Goal: Task Accomplishment & Management: Use online tool/utility

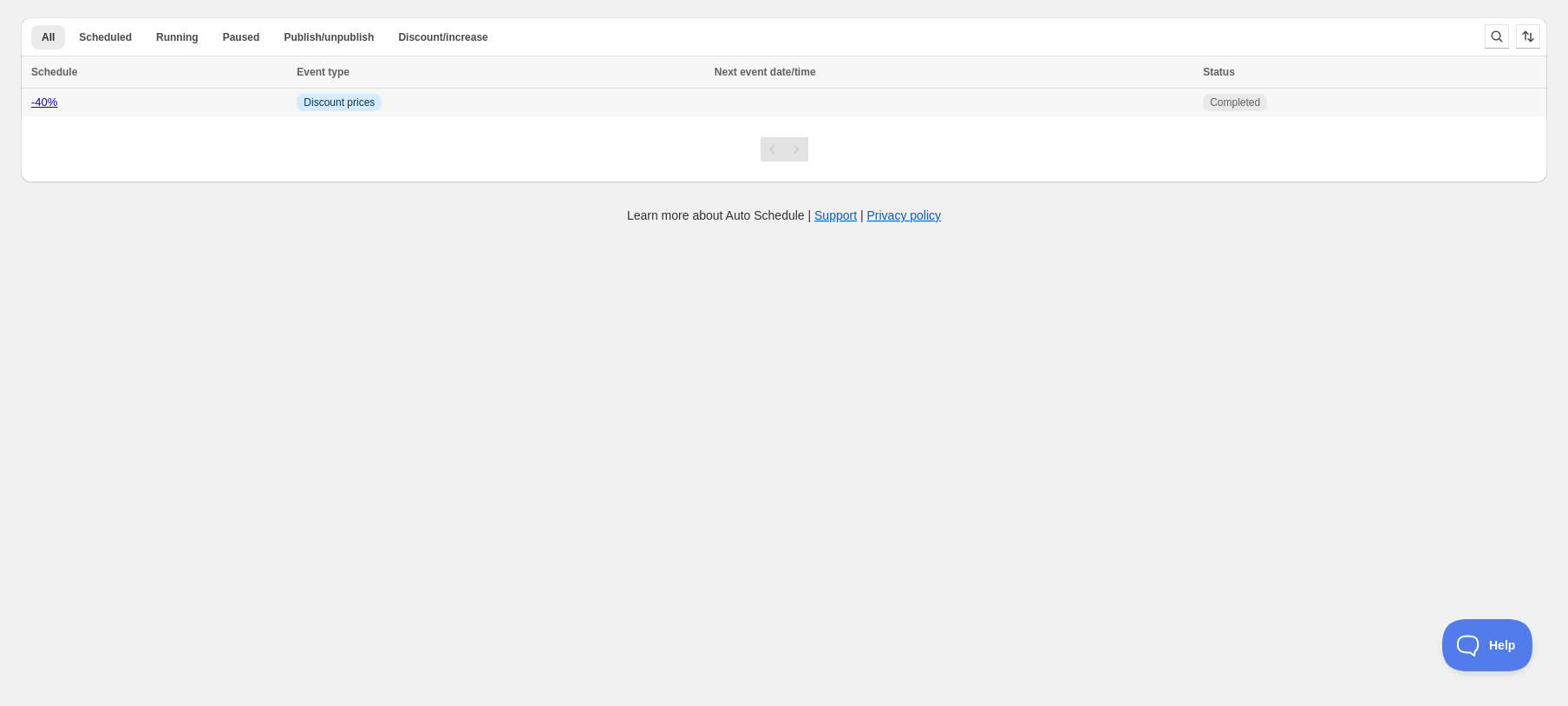
click at [36, 104] on link "-40%" at bounding box center [44, 102] width 26 height 13
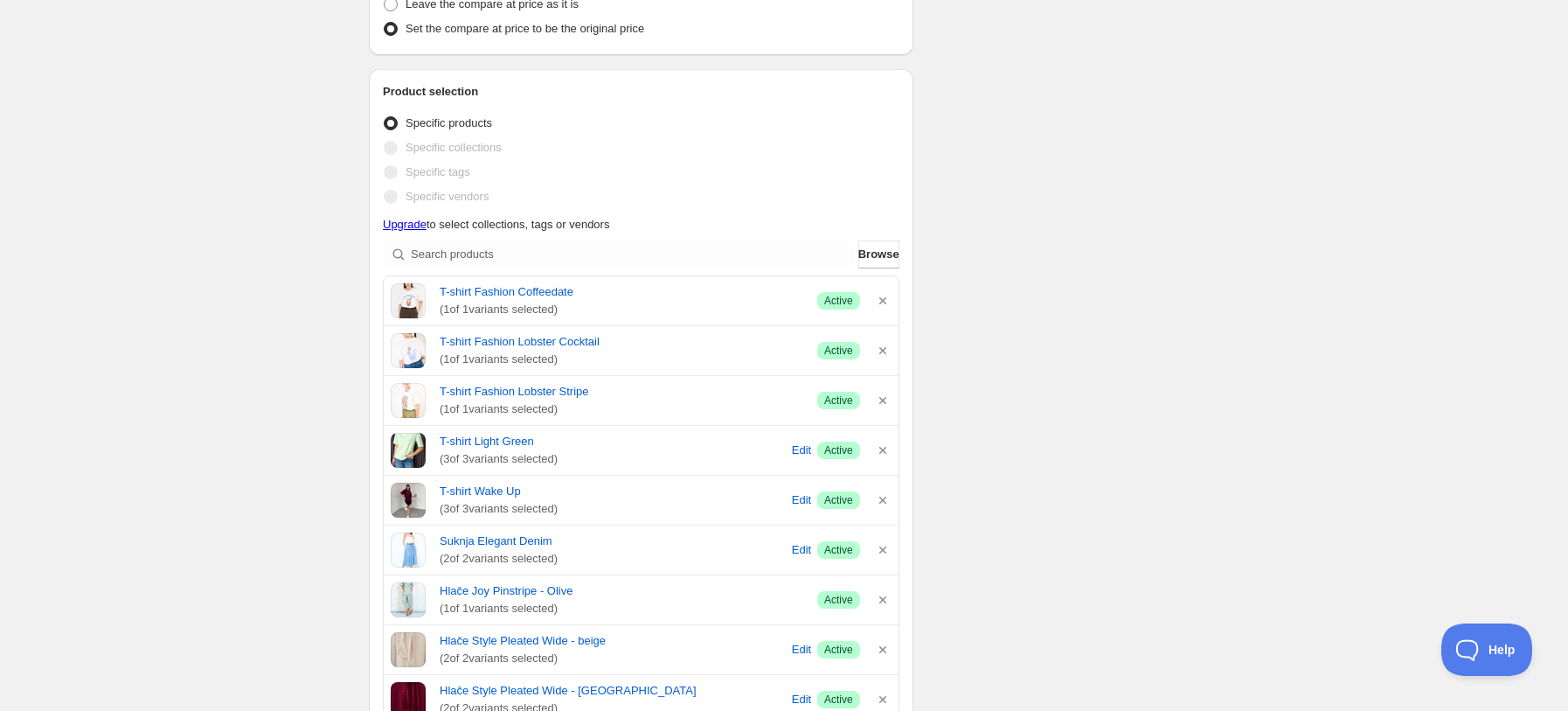
scroll to position [466, 0]
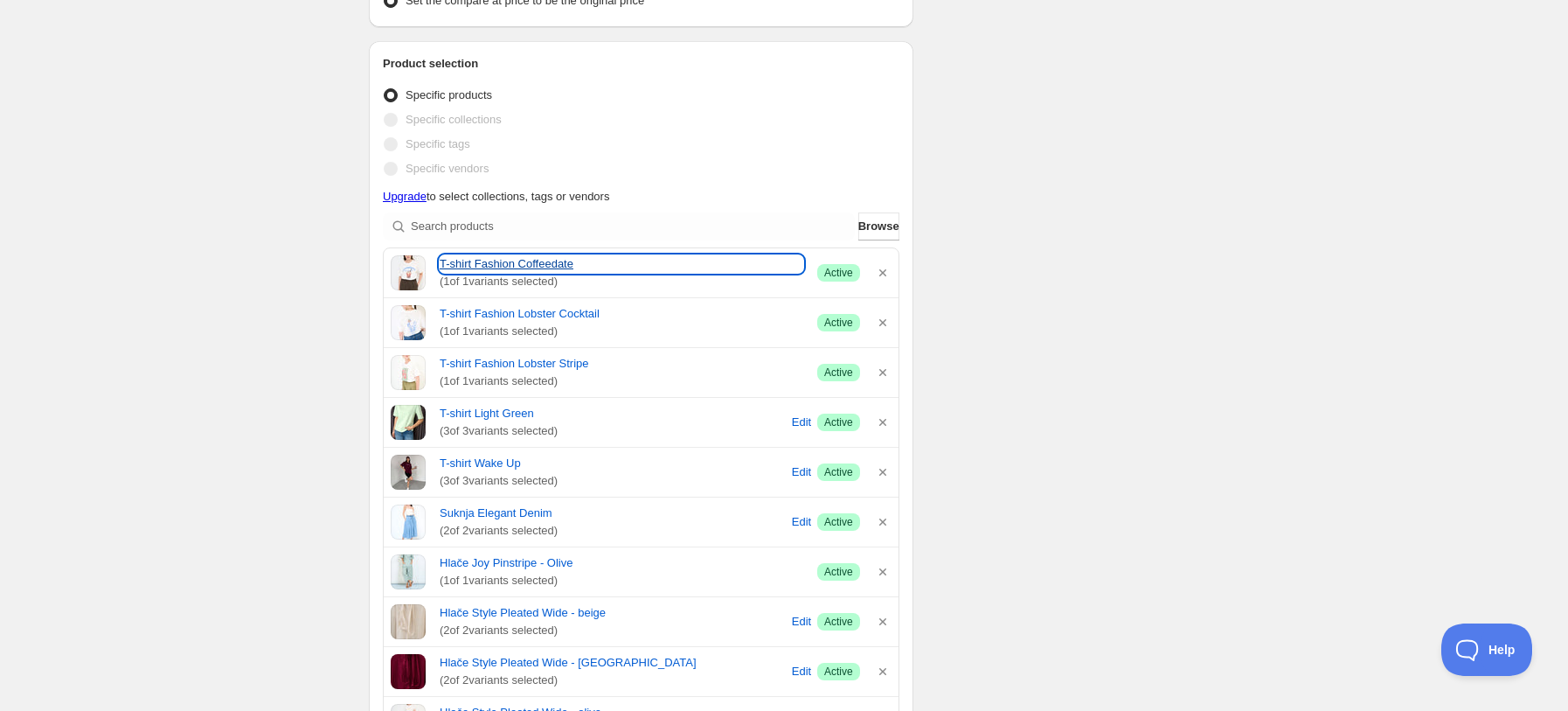
click at [501, 267] on link "T-shirt Fashion Coffeedate" at bounding box center [621, 263] width 364 height 18
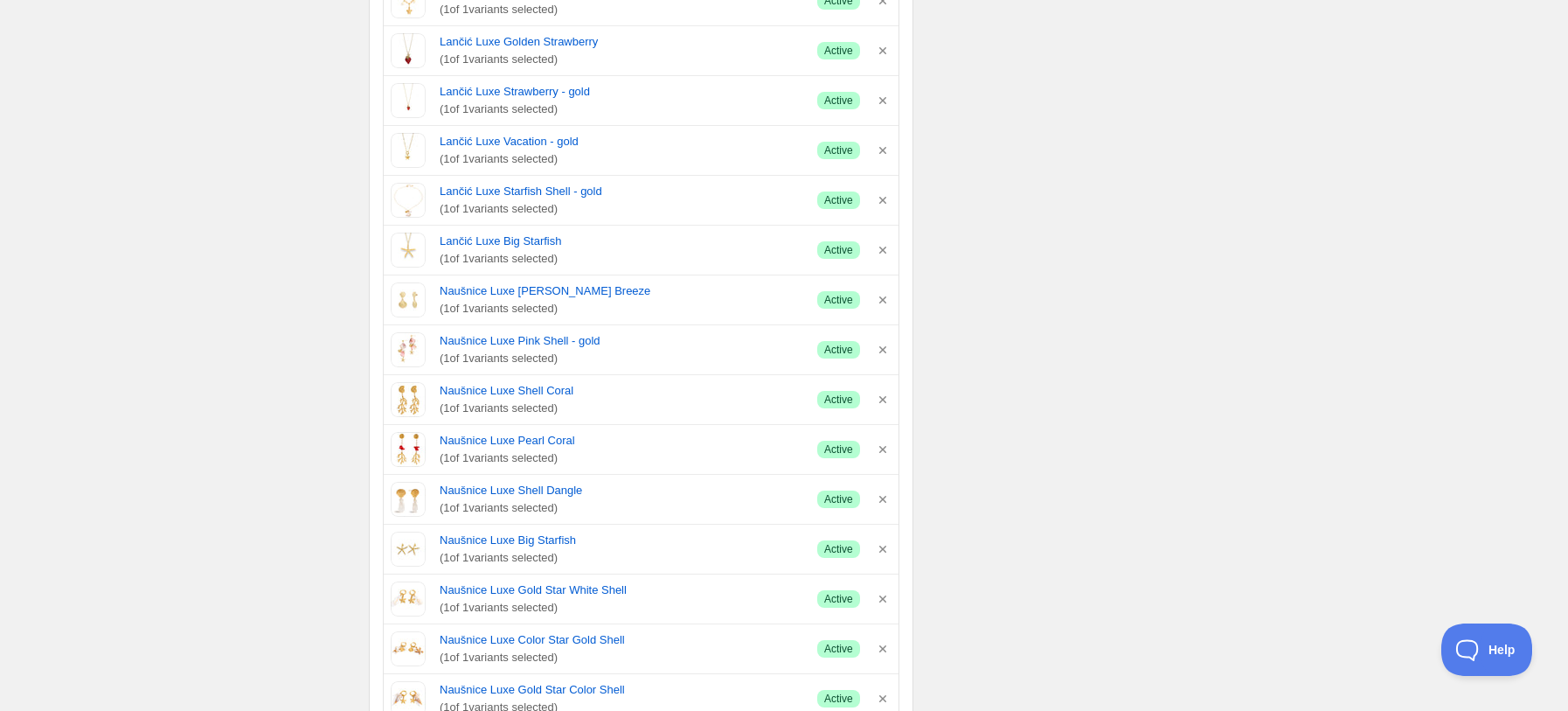
scroll to position [3380, 0]
click at [500, 392] on link "Naušnice Luxe Shell Coral" at bounding box center [621, 390] width 364 height 18
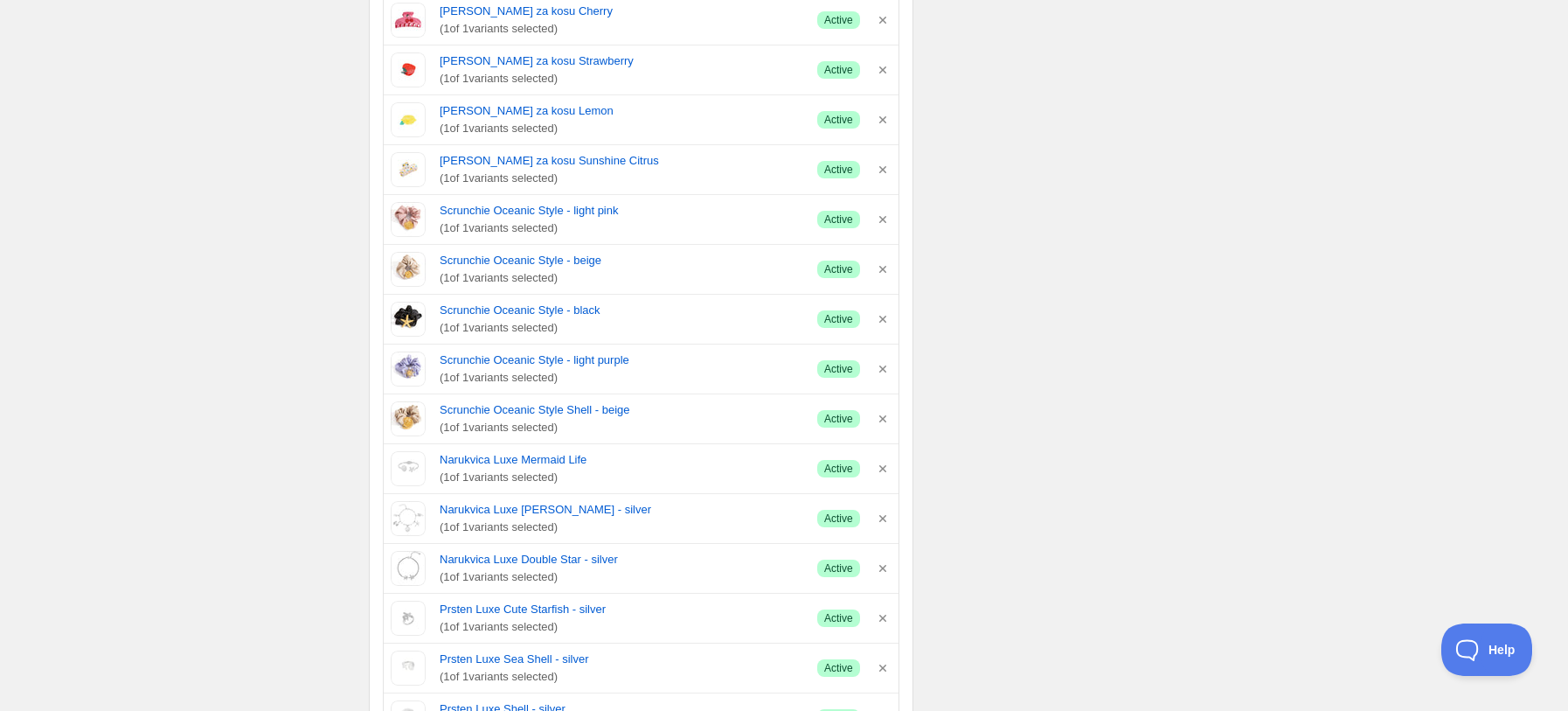
scroll to position [1981, 0]
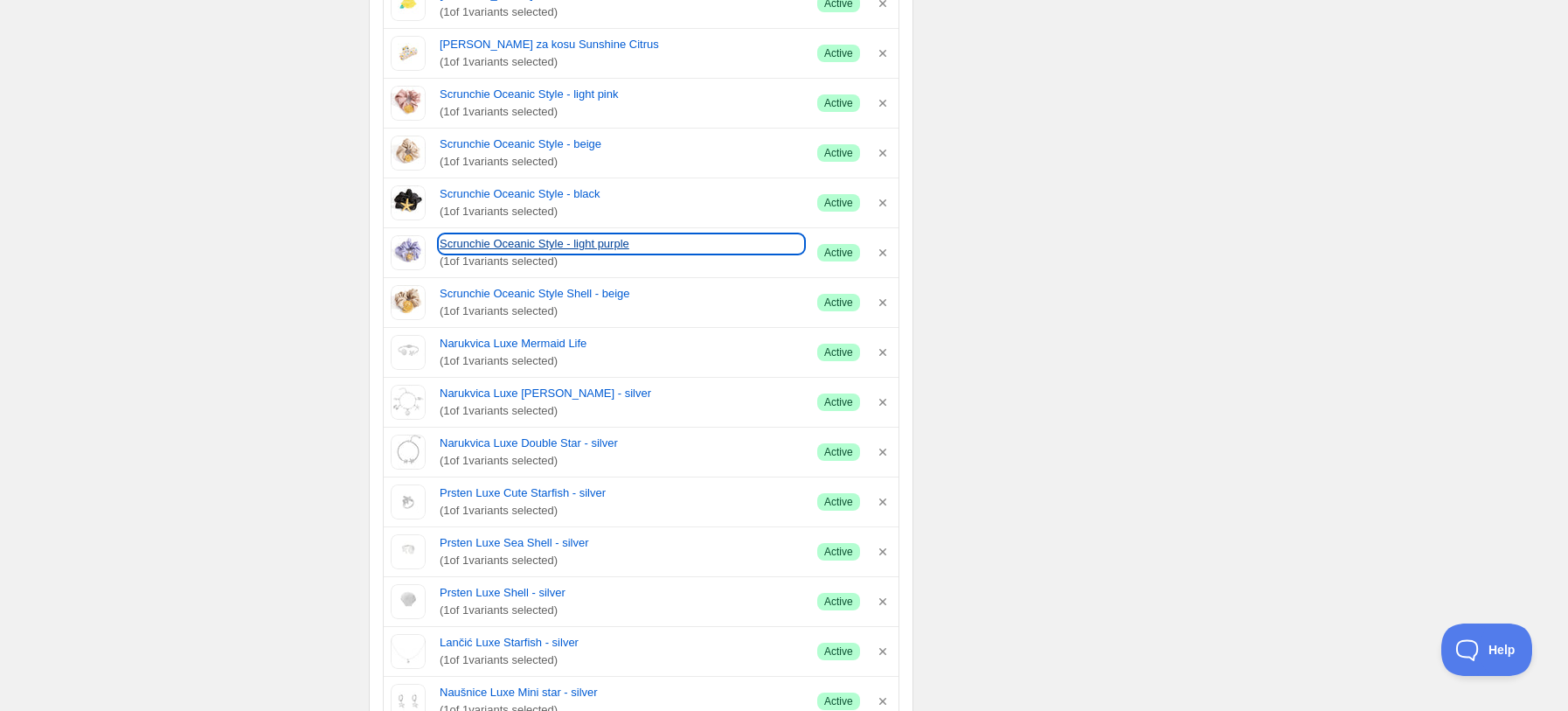
click at [569, 247] on link "Scrunchie Oceanic Style - light purple" at bounding box center [621, 244] width 364 height 18
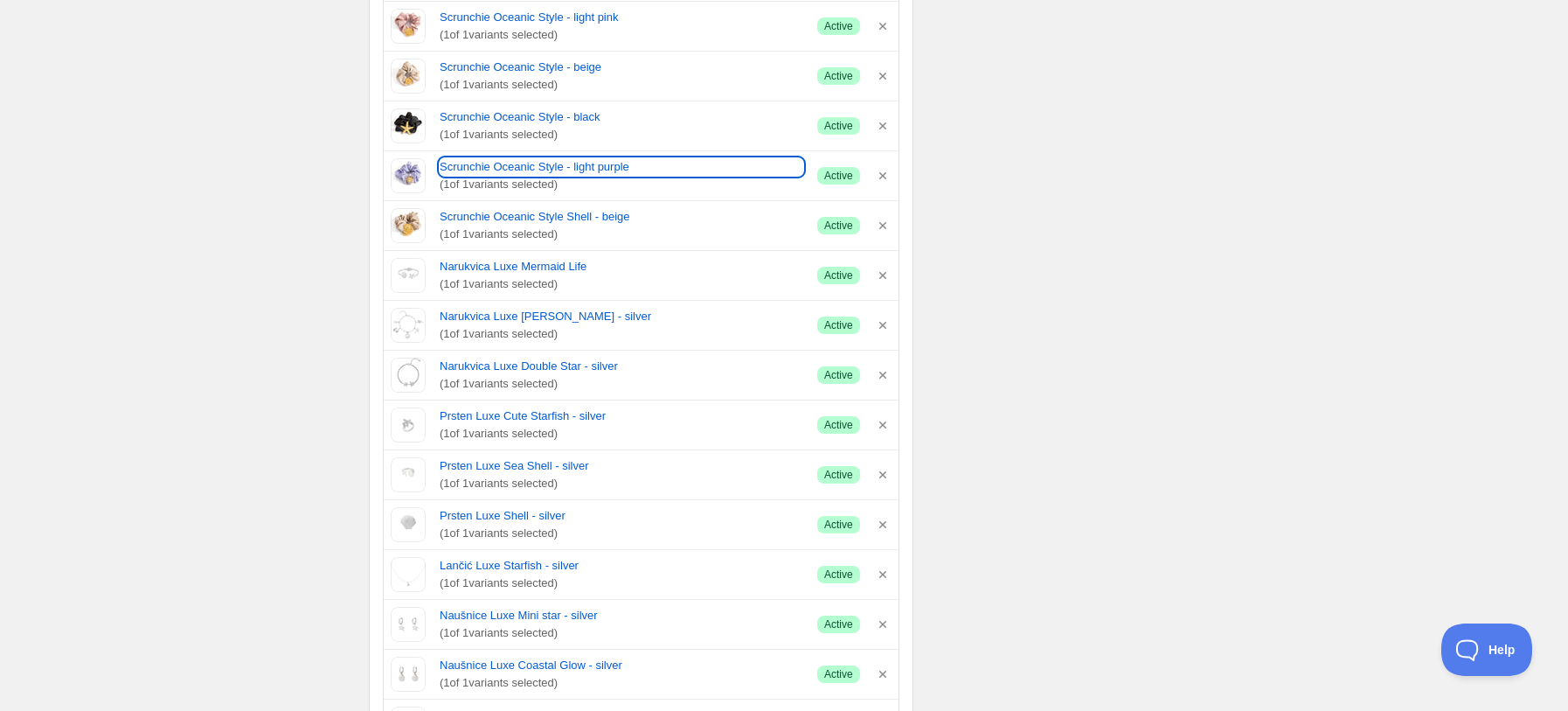
scroll to position [2098, 0]
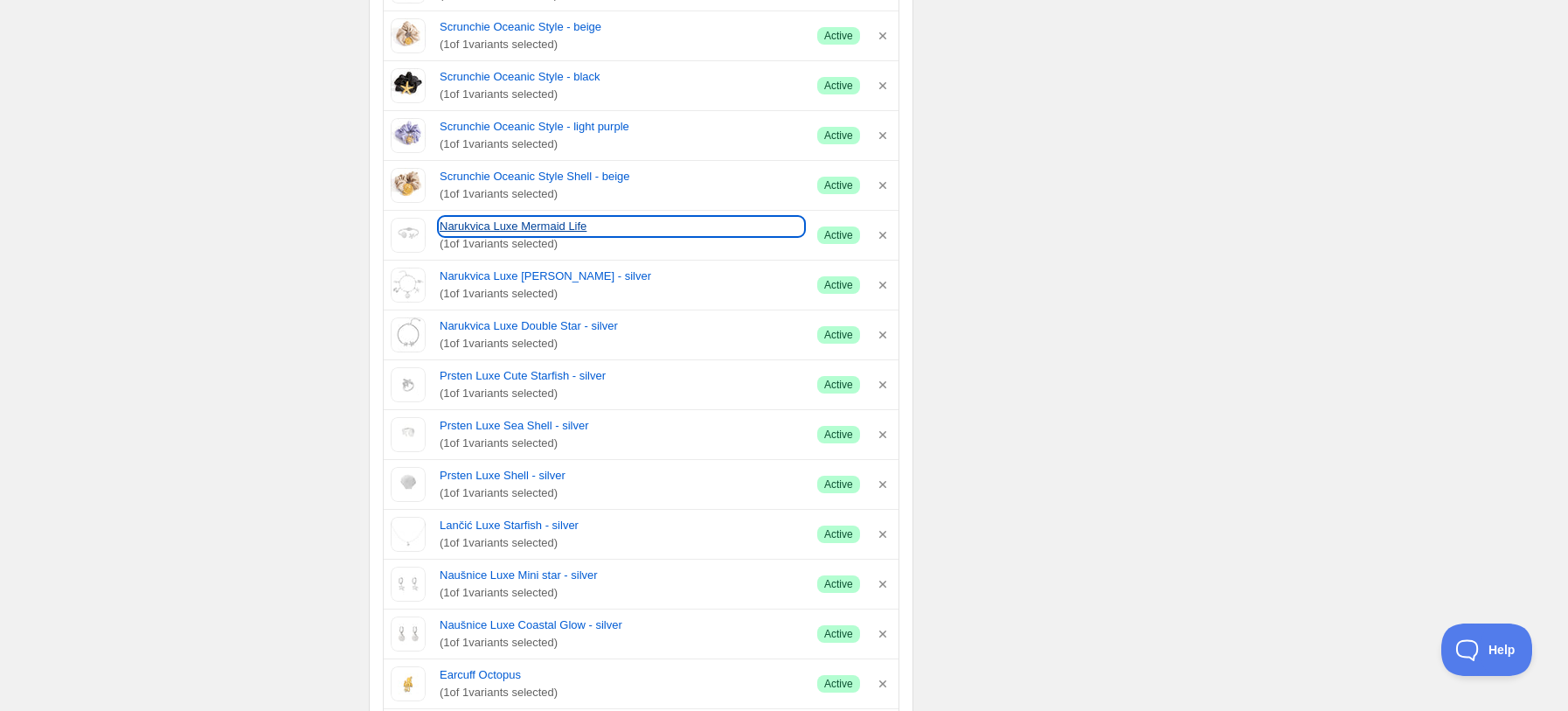
click at [476, 231] on link "Narukvica Luxe Mermaid Life" at bounding box center [621, 226] width 364 height 18
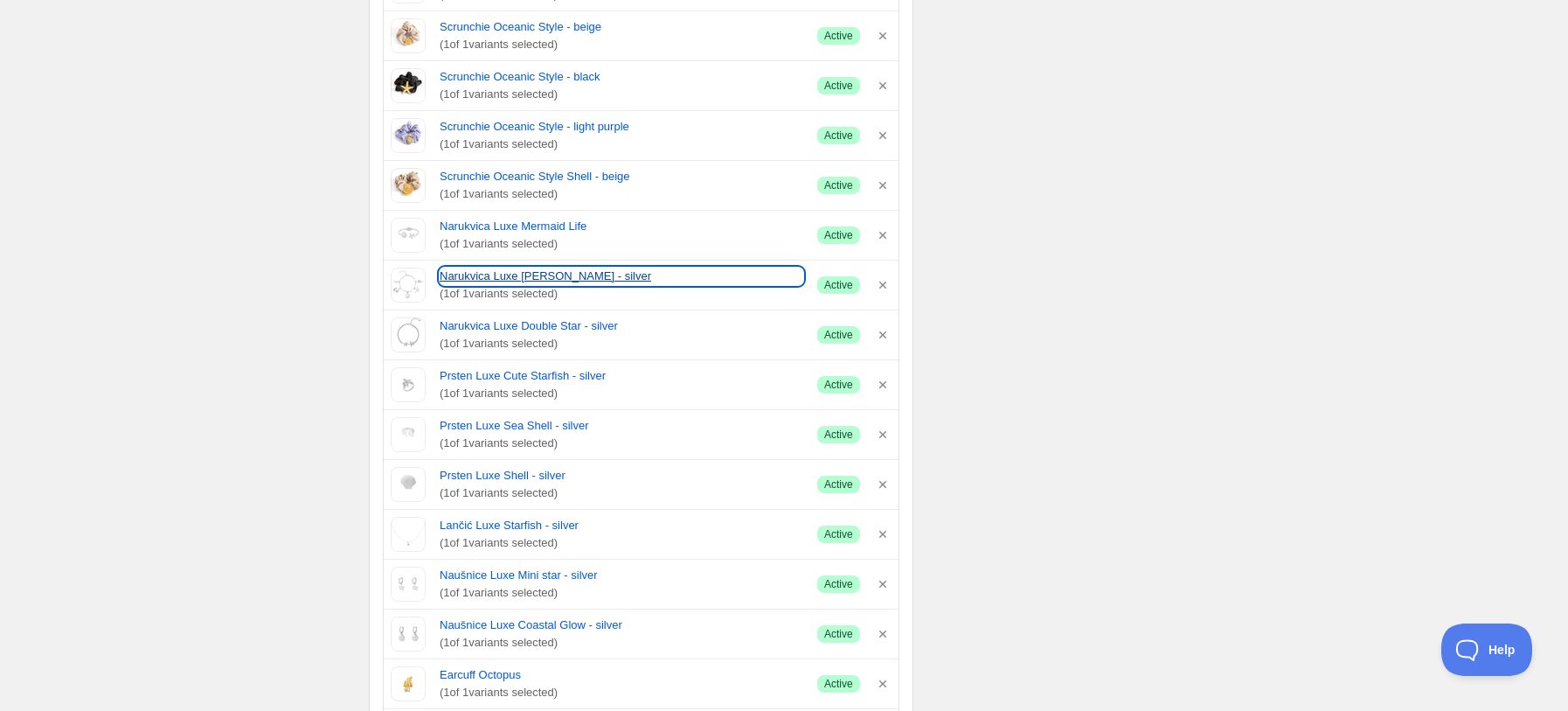
click at [514, 278] on link "Narukvica Luxe [PERSON_NAME] - silver" at bounding box center [621, 276] width 364 height 18
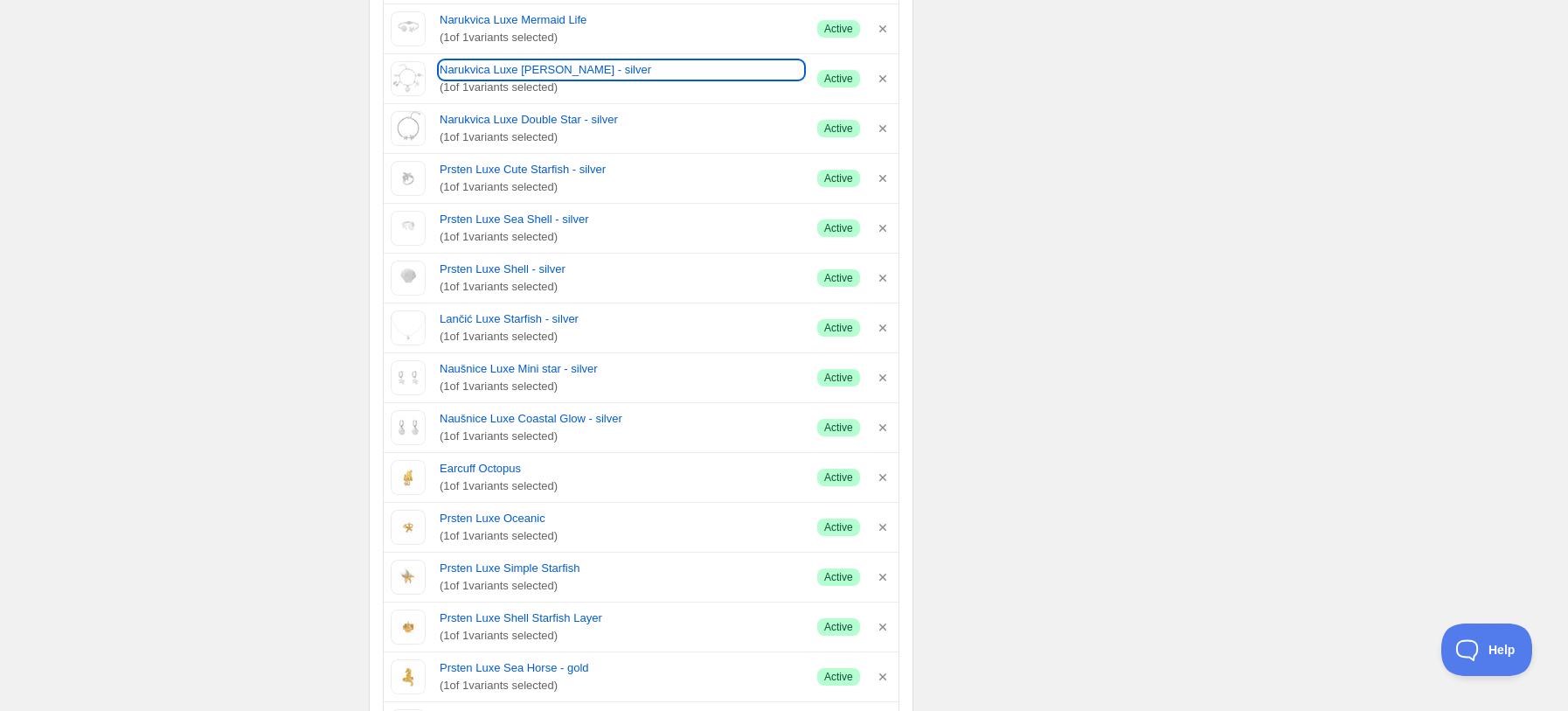
scroll to position [2331, 0]
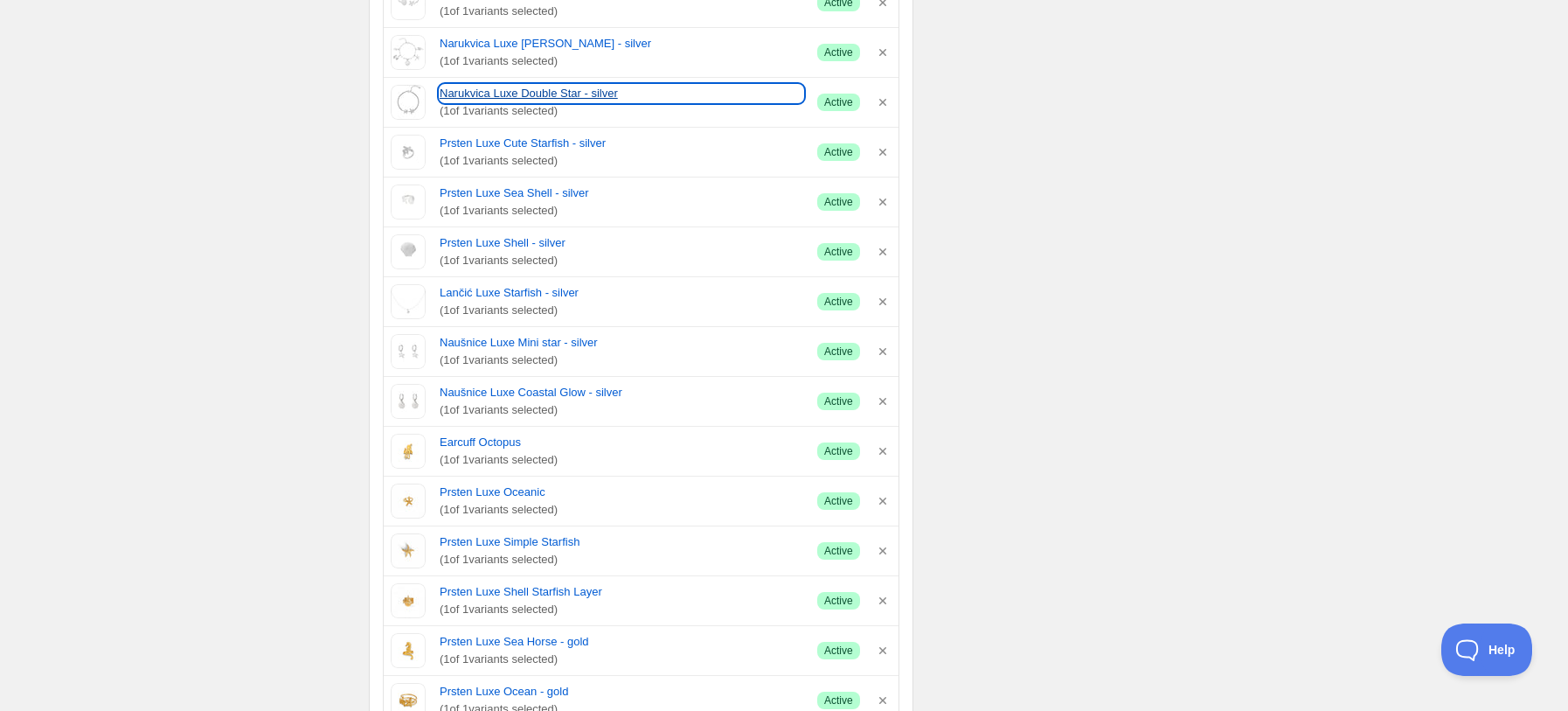
click at [515, 102] on link "Narukvica Luxe Double Star - silver" at bounding box center [621, 93] width 364 height 18
click at [509, 99] on link "Narukvica Luxe Double Star - silver" at bounding box center [621, 93] width 364 height 18
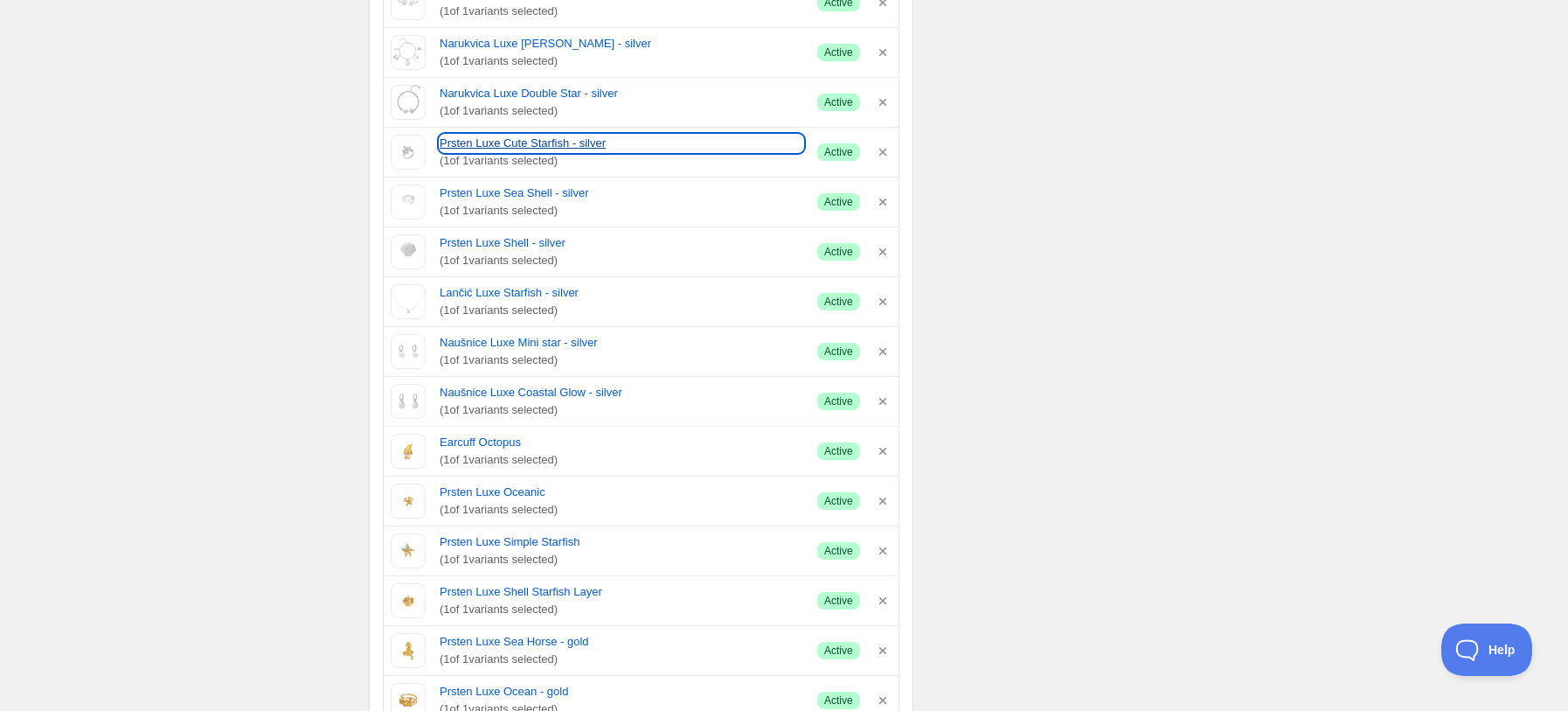
click at [500, 148] on link "Prsten Luxe Cute Starfish - silver" at bounding box center [621, 143] width 364 height 18
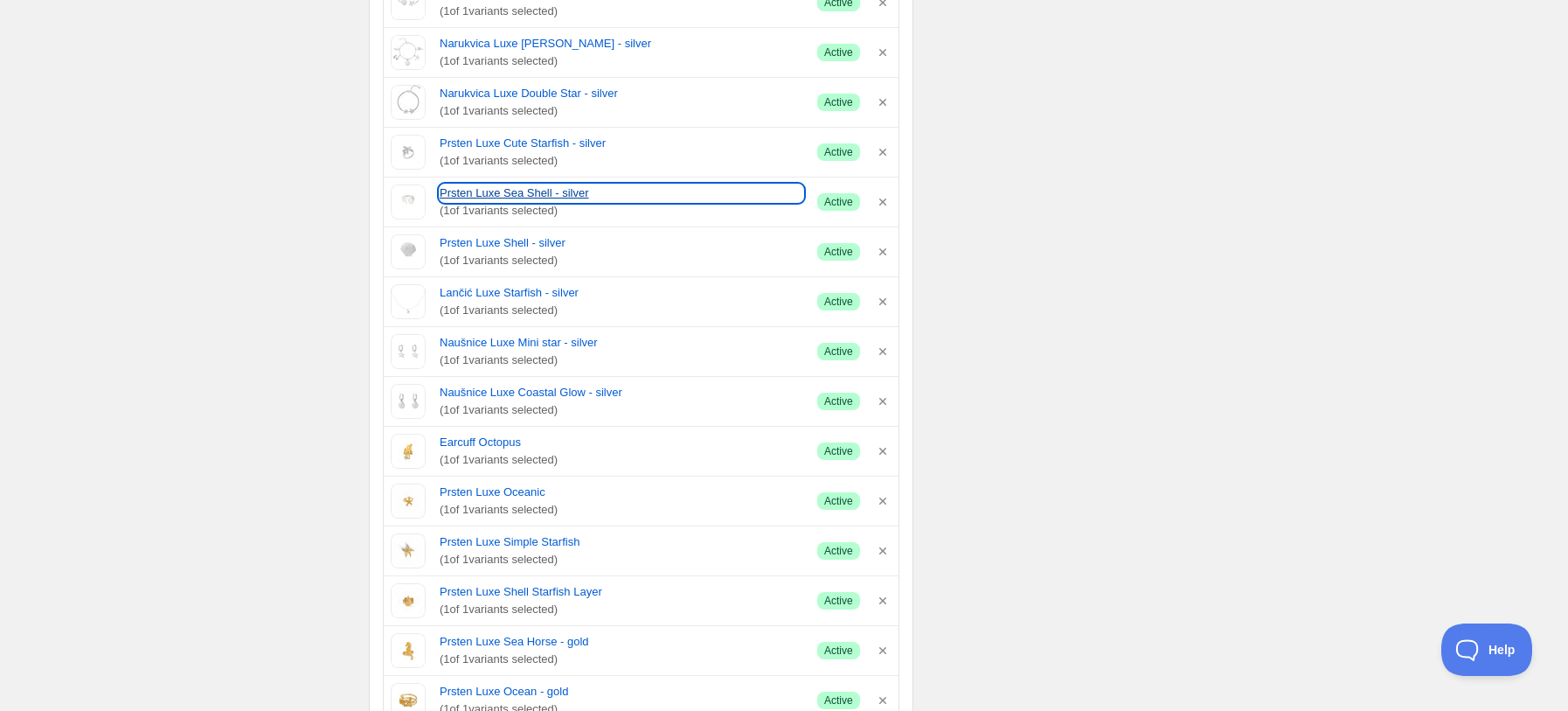
click at [524, 195] on link "Prsten Luxe Sea Shell - silver" at bounding box center [621, 193] width 364 height 18
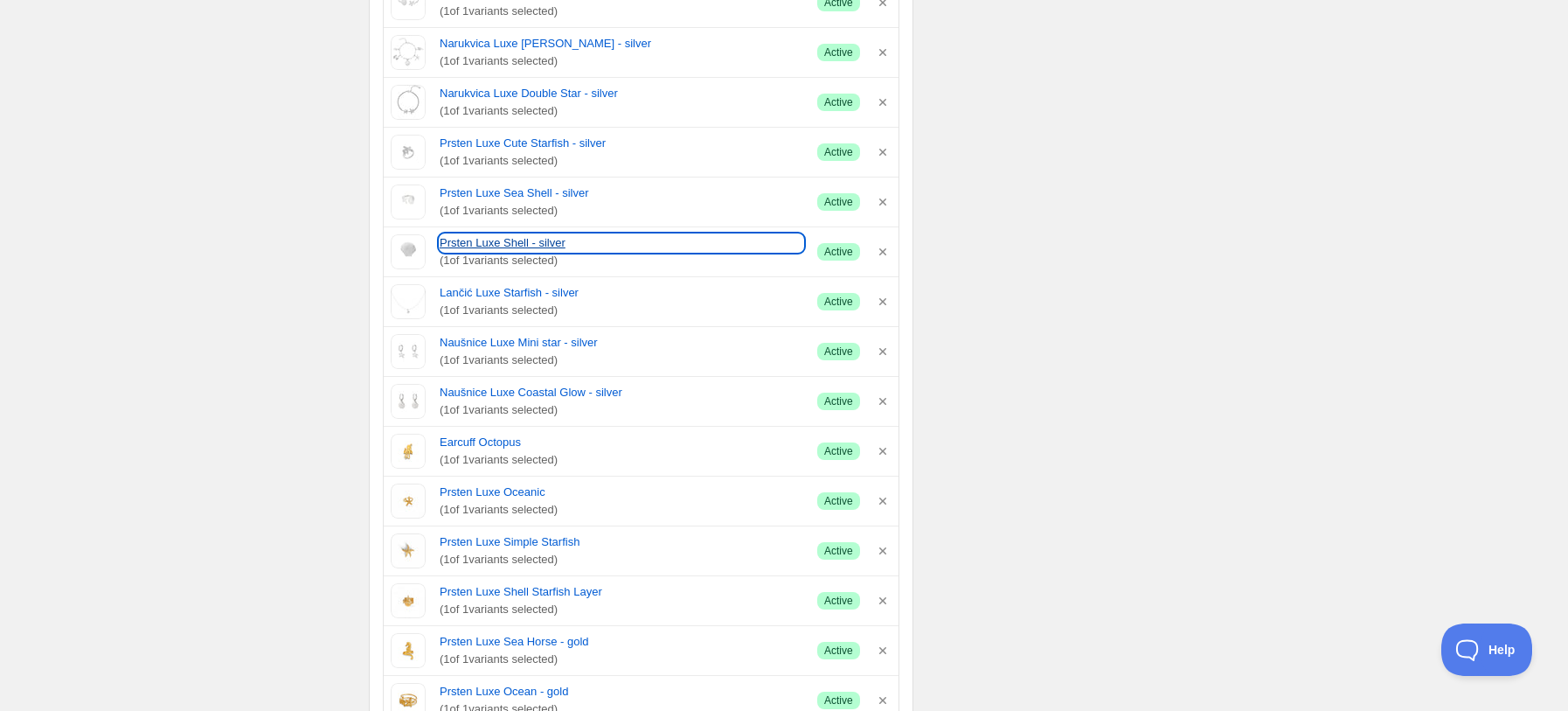
click at [503, 247] on link "Prsten Luxe Shell - silver" at bounding box center [621, 243] width 364 height 18
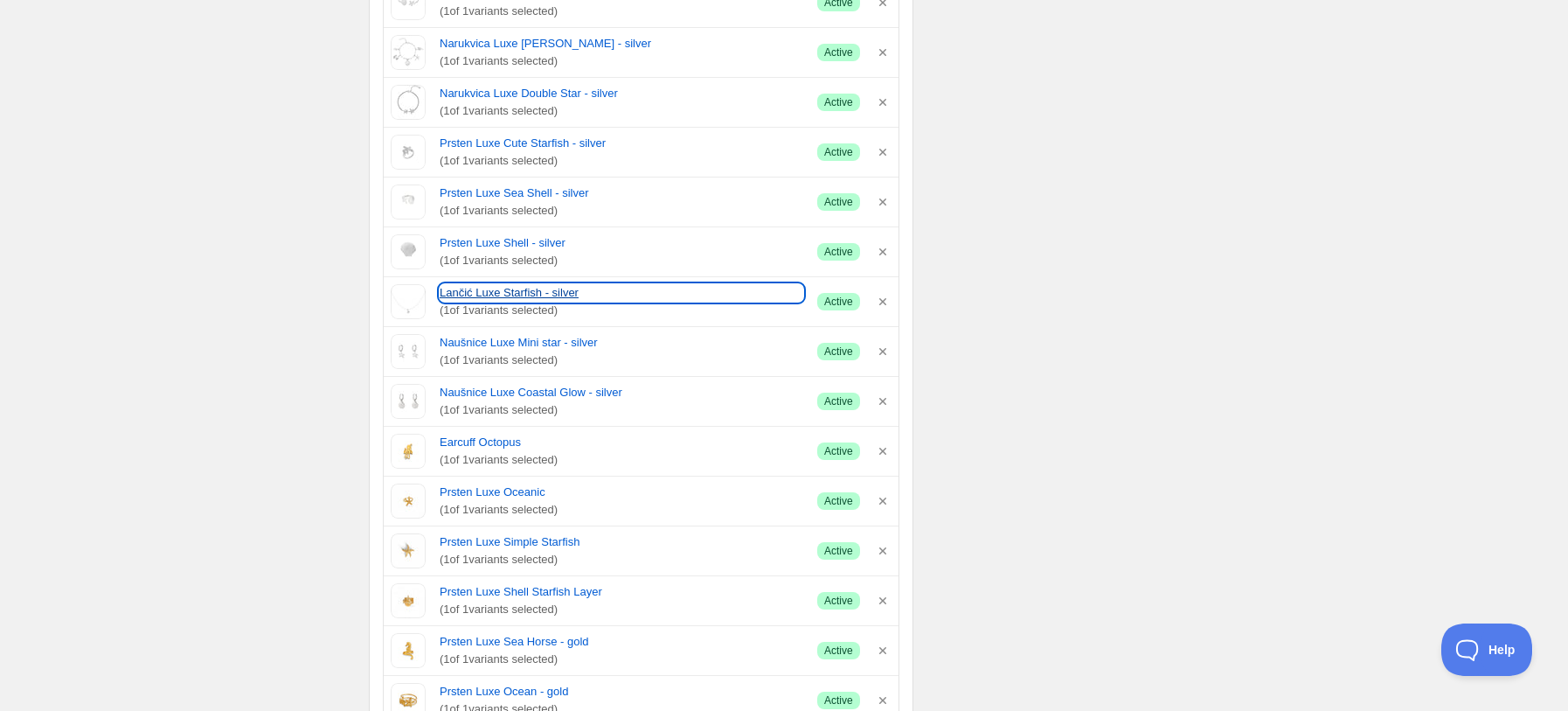
click at [515, 298] on link "Lančić Luxe Starfish - silver" at bounding box center [621, 293] width 364 height 18
click at [507, 354] on span "( 1 of 1 variants selected)" at bounding box center [621, 360] width 364 height 18
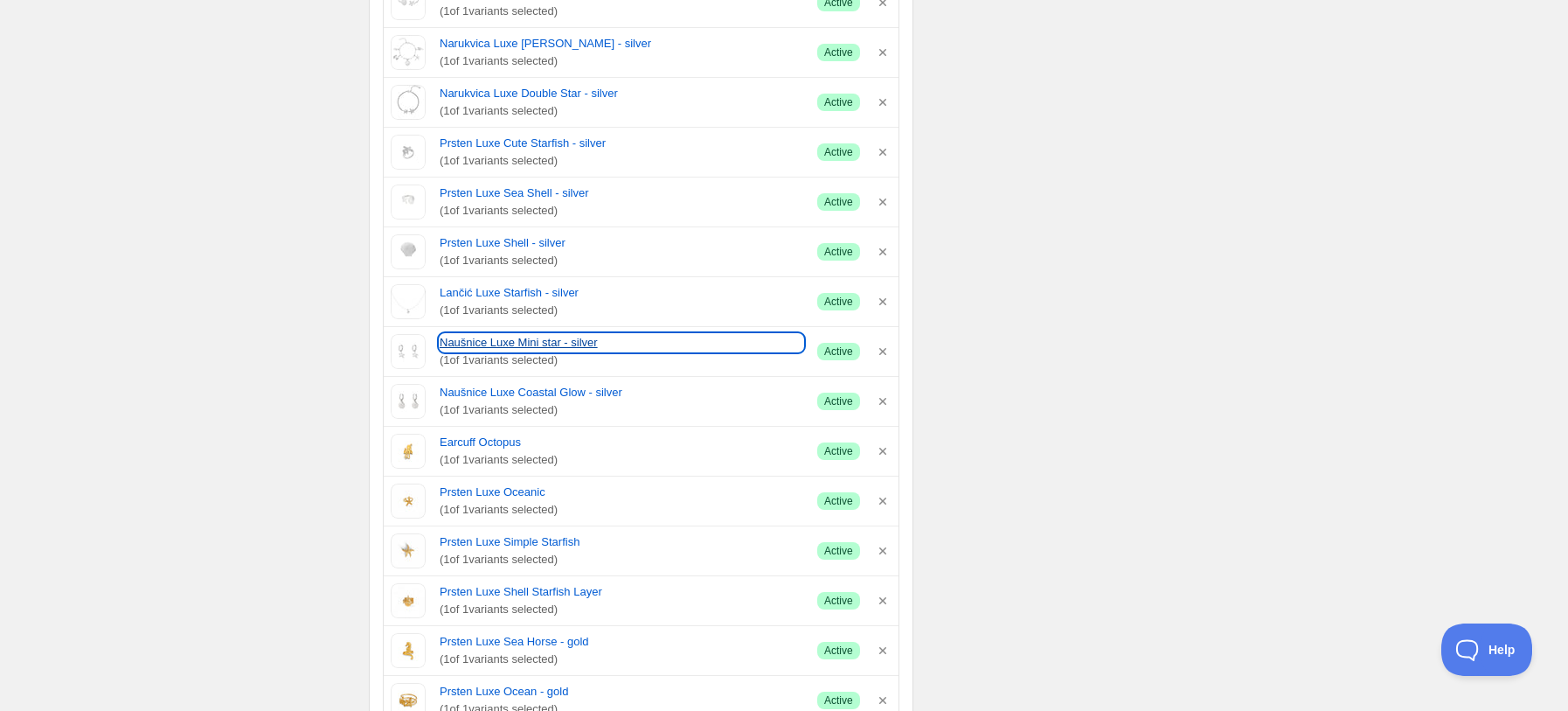
click at [513, 344] on link "Naušnice Luxe Mini star - silver" at bounding box center [621, 343] width 364 height 18
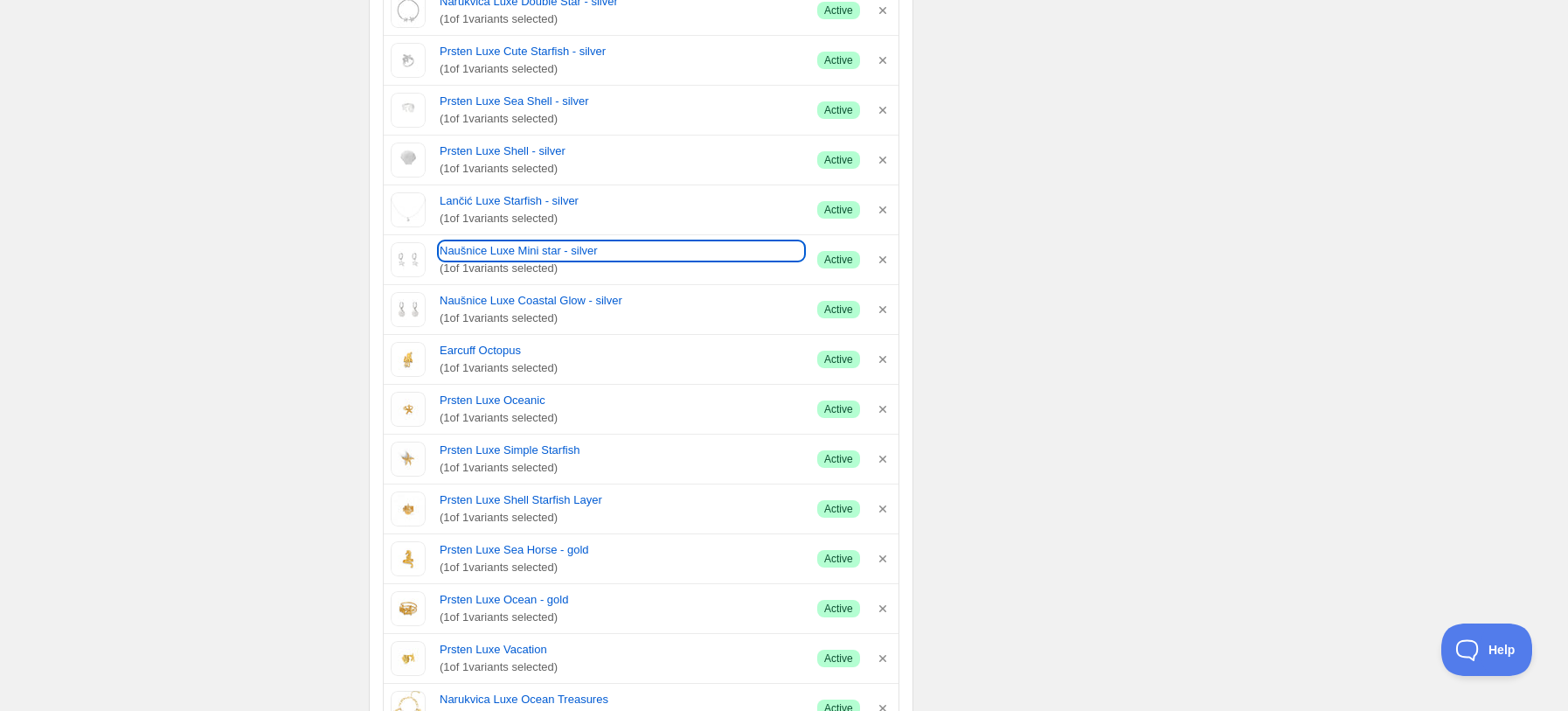
scroll to position [2447, 0]
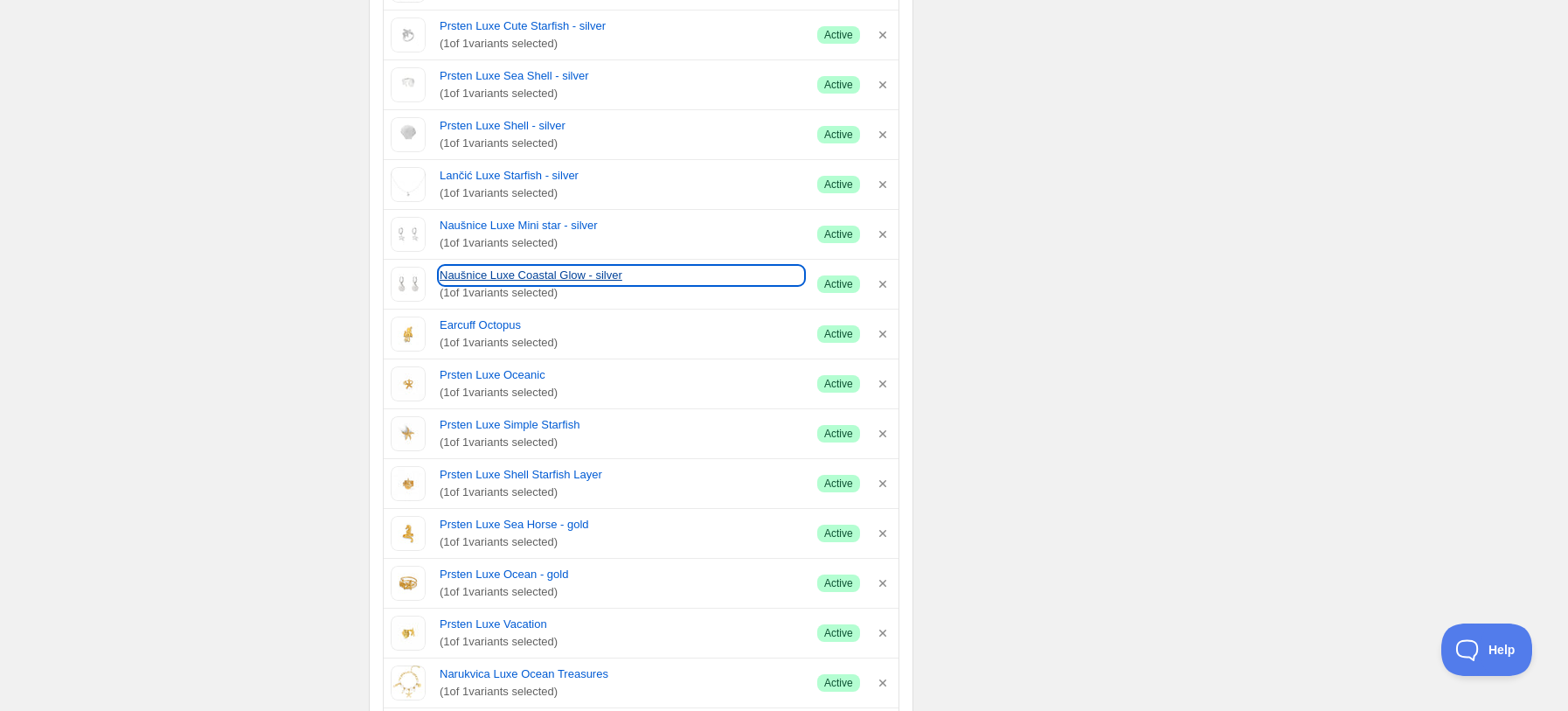
click at [449, 277] on link "Naušnice Luxe Coastal Glow - silver" at bounding box center [621, 275] width 364 height 18
